Goal: Task Accomplishment & Management: Manage account settings

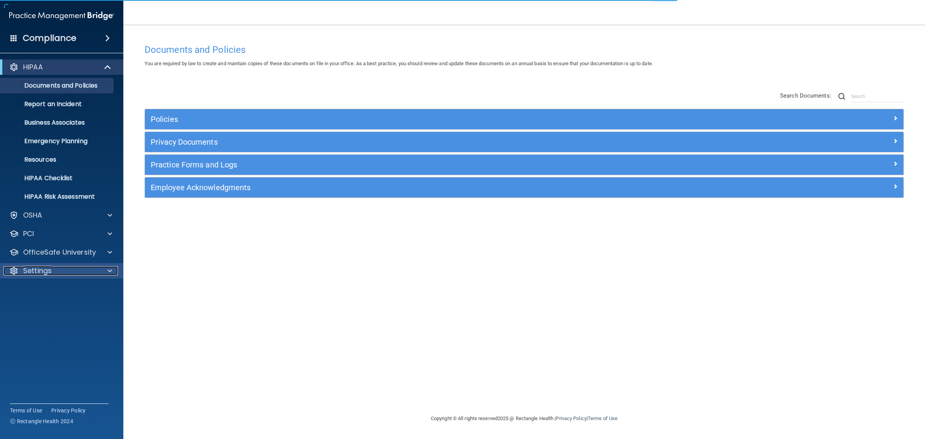
click at [48, 271] on p "Settings" at bounding box center [37, 270] width 29 height 9
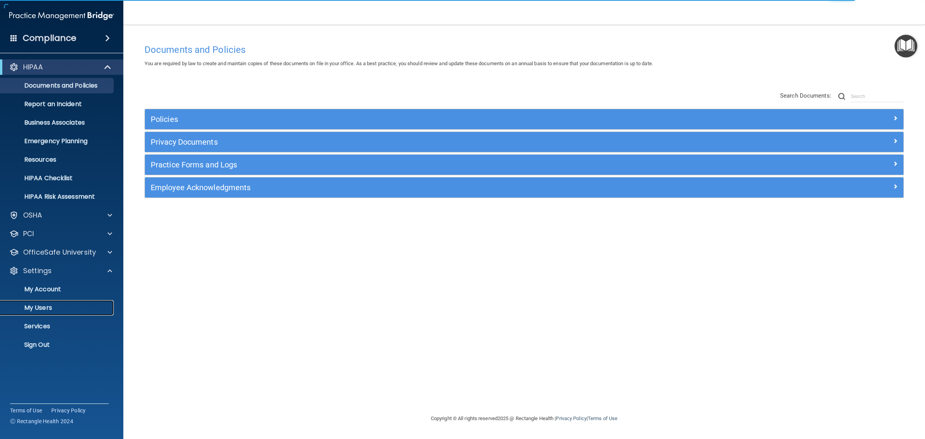
click at [49, 307] on p "My Users" at bounding box center [57, 308] width 105 height 8
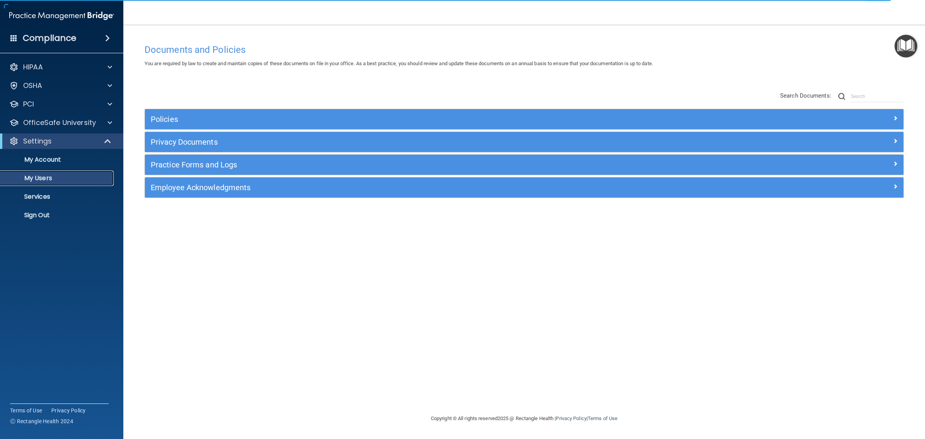
select select "20"
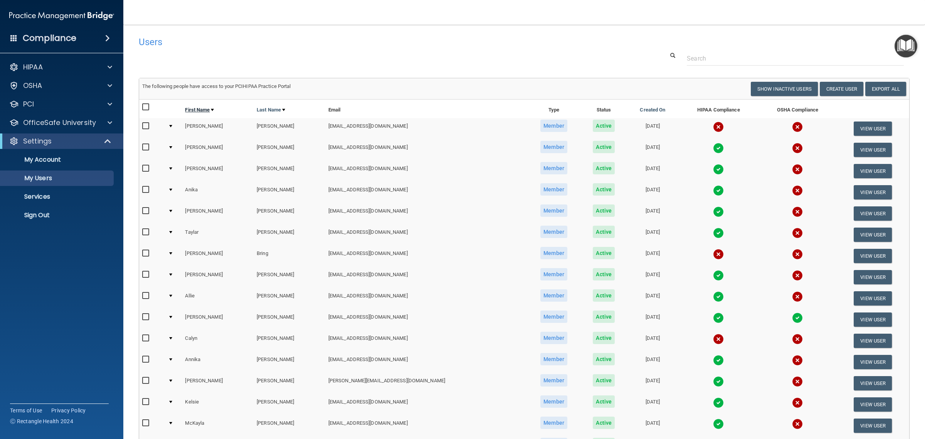
click at [205, 111] on link "First Name" at bounding box center [199, 109] width 29 height 9
select select "20"
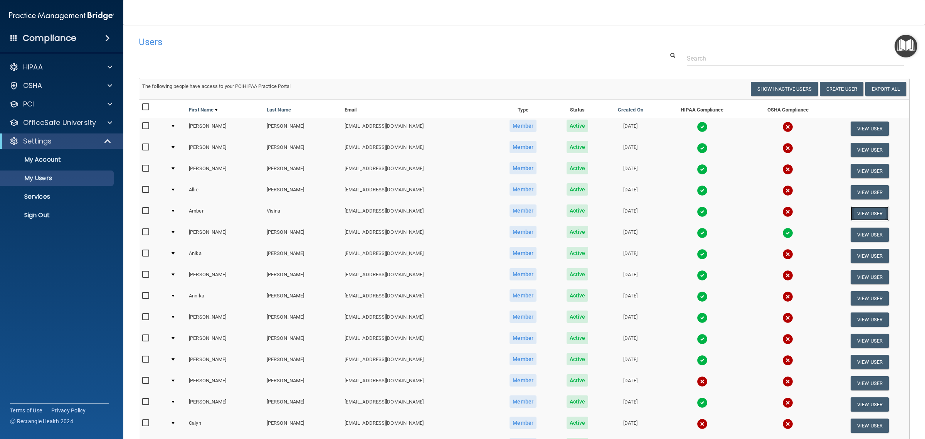
click at [866, 213] on button "View User" at bounding box center [870, 213] width 38 height 14
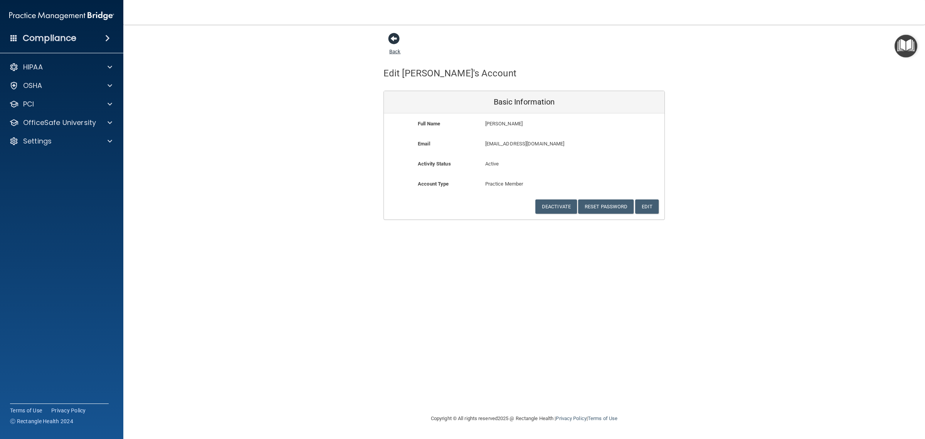
click at [390, 35] on span at bounding box center [394, 39] width 12 height 12
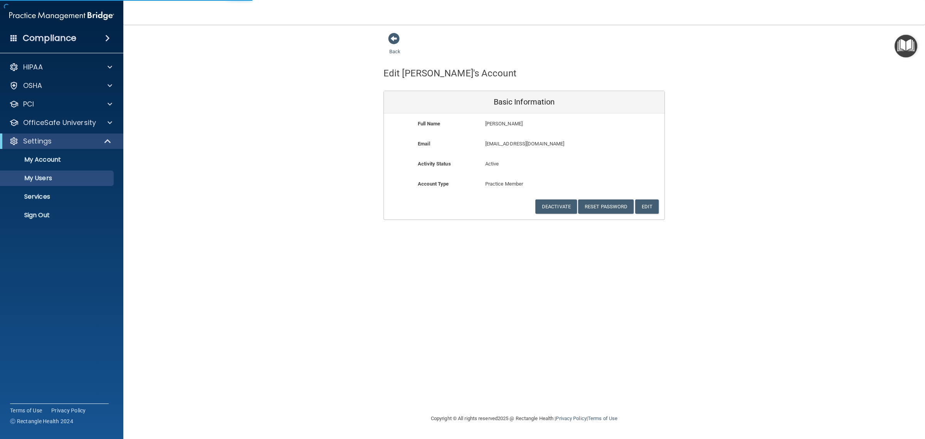
select select "20"
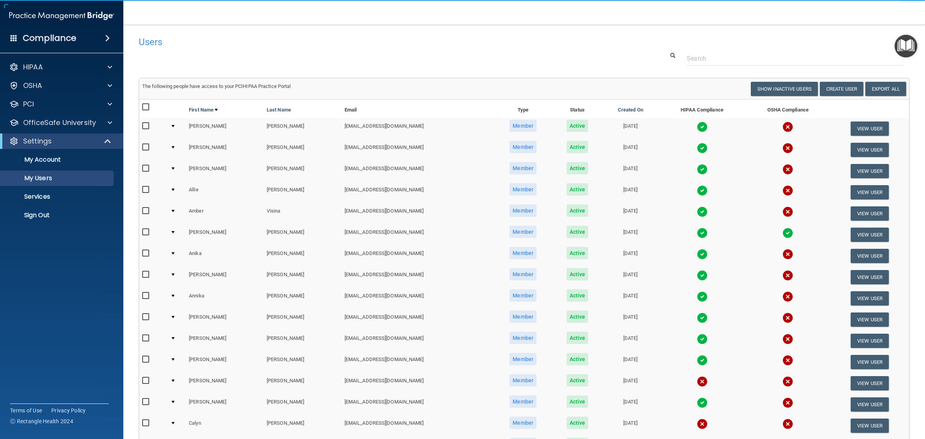
click at [145, 209] on input "checkbox" at bounding box center [146, 211] width 9 height 6
checkbox input "true"
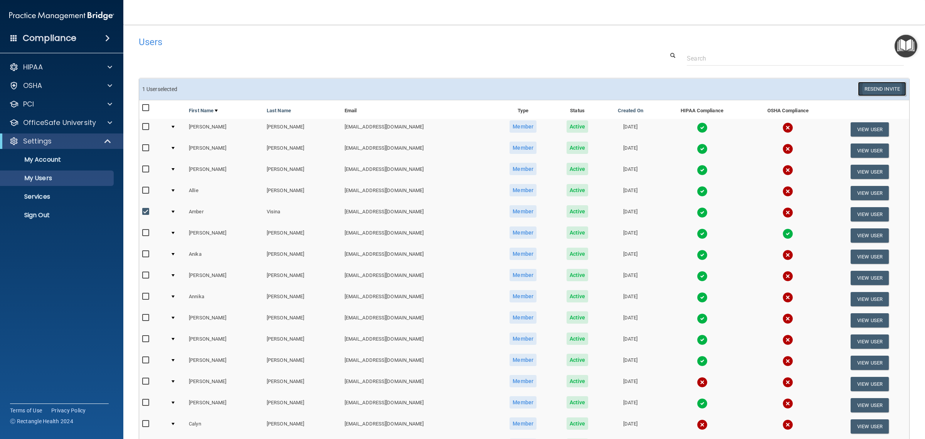
click at [877, 88] on button "Resend Invite" at bounding box center [882, 89] width 48 height 14
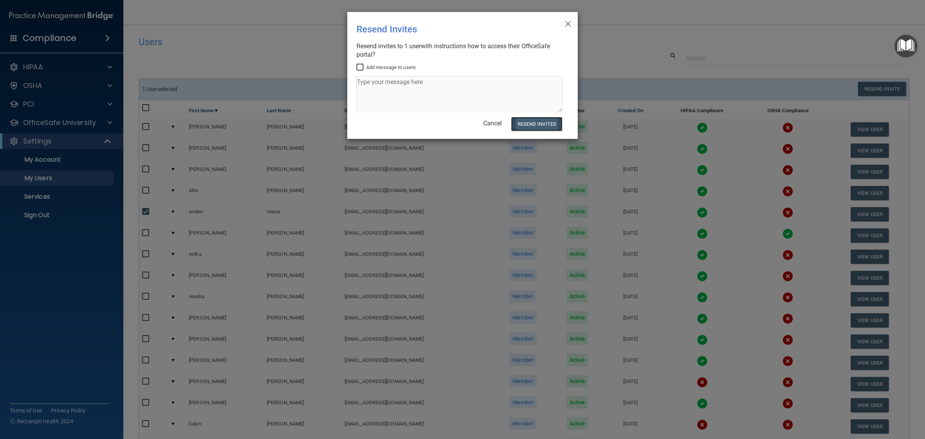
click at [527, 120] on button "Resend Invites" at bounding box center [536, 124] width 51 height 14
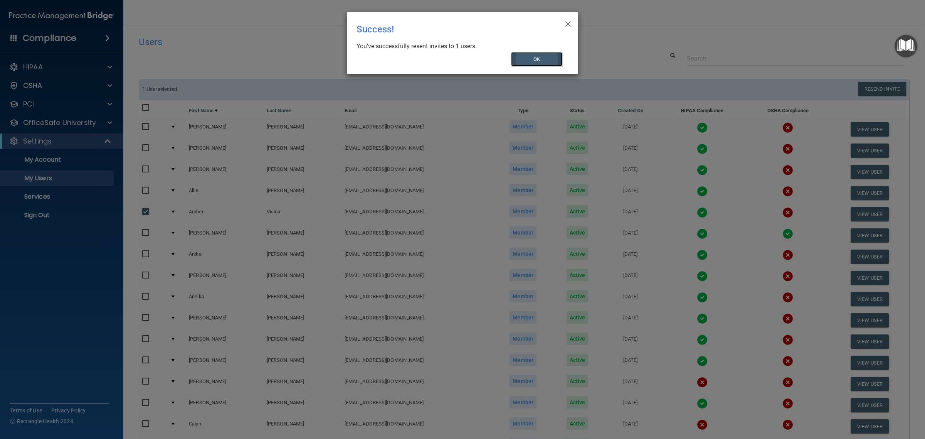
click at [538, 58] on button "OK" at bounding box center [537, 59] width 52 height 14
